Goal: Complete application form

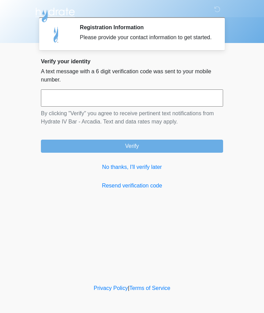
click at [131, 102] on input "text" at bounding box center [132, 98] width 182 height 17
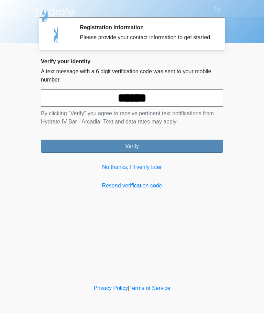
type input "******"
click at [179, 153] on button "Verify" at bounding box center [132, 146] width 182 height 13
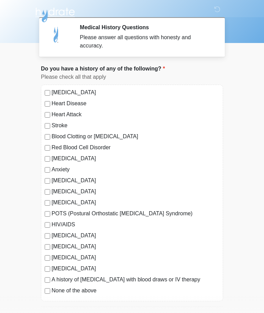
click at [83, 294] on label "None of the above" at bounding box center [136, 291] width 168 height 8
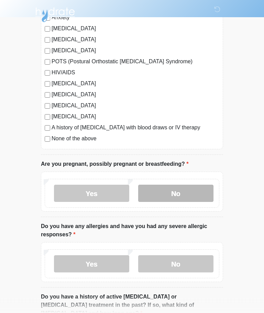
click at [189, 195] on label "No" at bounding box center [175, 193] width 75 height 17
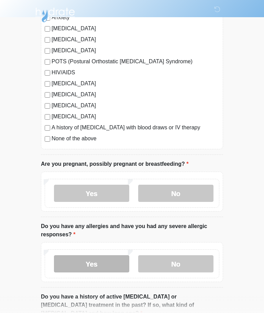
click at [100, 269] on label "Yes" at bounding box center [91, 263] width 75 height 17
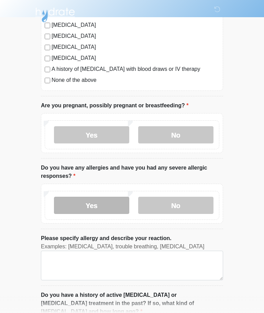
scroll to position [216, 0]
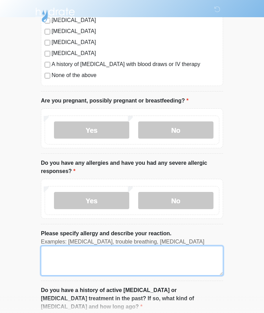
click at [167, 263] on textarea "Please specify allergy and describe your reaction." at bounding box center [132, 261] width 182 height 30
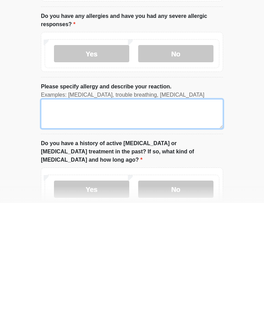
type textarea "*"
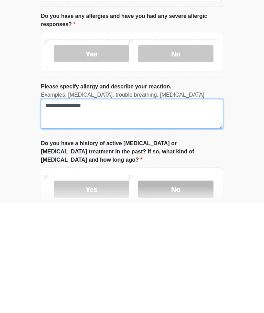
type textarea "**********"
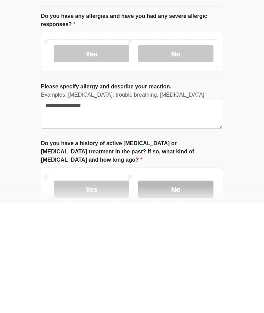
click at [195, 291] on label "No" at bounding box center [175, 299] width 75 height 17
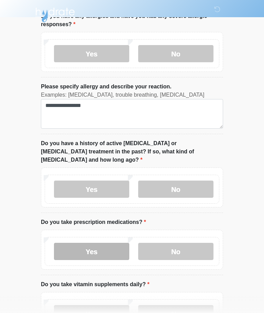
click at [111, 244] on label "Yes" at bounding box center [91, 251] width 75 height 17
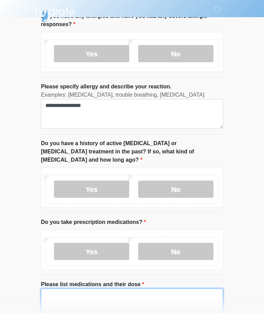
click at [157, 302] on textarea "Please list medications and their dose" at bounding box center [132, 304] width 182 height 30
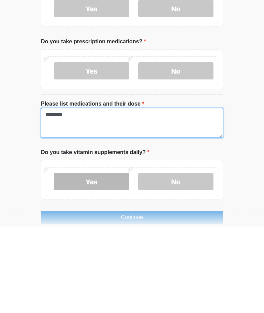
type textarea "********"
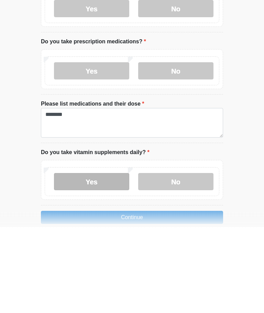
click at [107, 260] on label "Yes" at bounding box center [91, 268] width 75 height 17
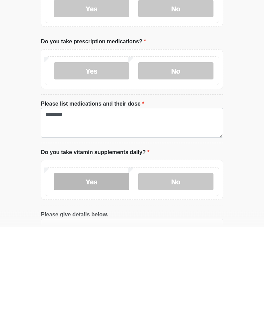
scroll to position [507, 0]
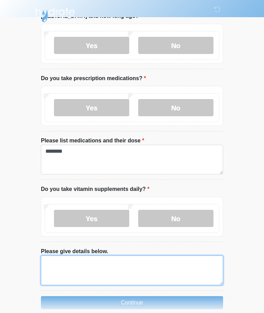
click at [158, 262] on textarea "Please give details below." at bounding box center [132, 271] width 182 height 30
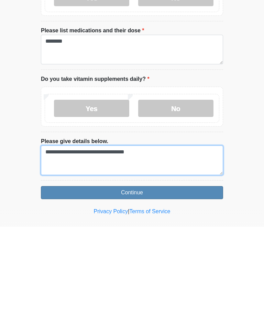
type textarea "**********"
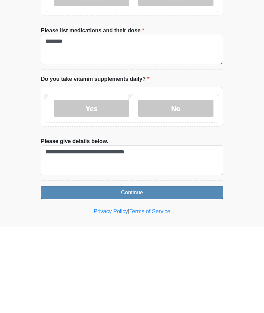
click at [184, 273] on button "Continue" at bounding box center [132, 279] width 182 height 13
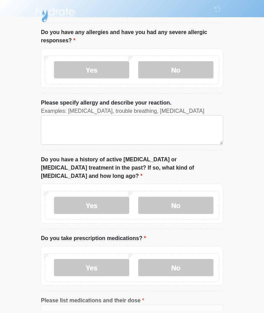
scroll to position [0, 0]
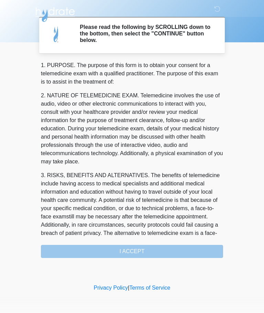
click at [179, 251] on div "1. PURPOSE. The purpose of this form is to obtain your consent for a telemedici…" at bounding box center [132, 160] width 182 height 197
click at [178, 249] on div "1. PURPOSE. The purpose of this form is to obtain your consent for a telemedici…" at bounding box center [132, 160] width 182 height 197
click at [167, 253] on div "1. PURPOSE. The purpose of this form is to obtain your consent for a telemedici…" at bounding box center [132, 160] width 182 height 197
click at [153, 250] on div "1. PURPOSE. The purpose of this form is to obtain your consent for a telemedici…" at bounding box center [132, 160] width 182 height 197
click at [148, 255] on div "1. PURPOSE. The purpose of this form is to obtain your consent for a telemedici…" at bounding box center [132, 160] width 182 height 197
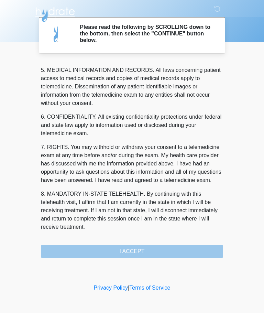
scroll to position [224, 0]
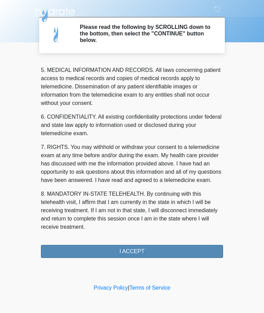
click at [169, 252] on button "I ACCEPT" at bounding box center [132, 252] width 182 height 13
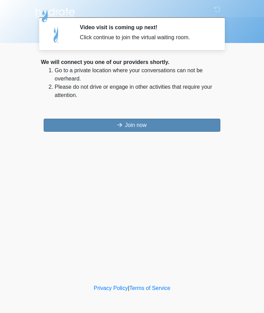
click at [169, 128] on button "Join now" at bounding box center [132, 125] width 177 height 13
